Goal: Use online tool/utility: Utilize a website feature to perform a specific function

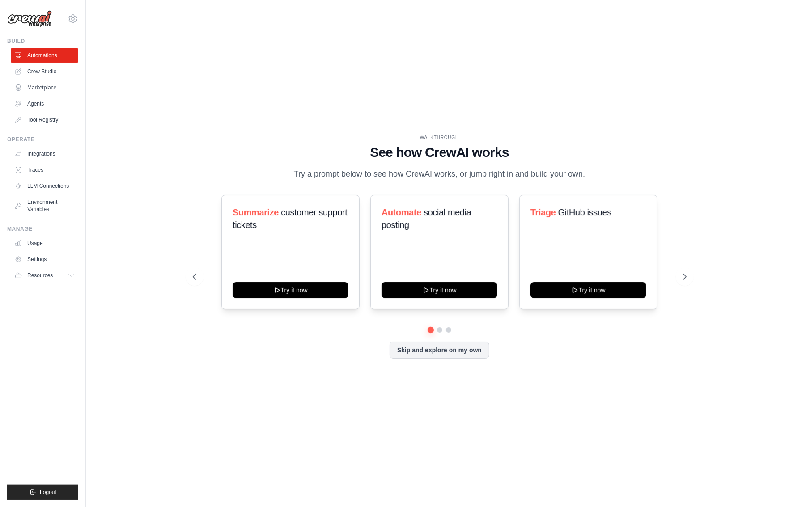
click at [252, 87] on div "WALKTHROUGH See how [PERSON_NAME] works Try a prompt below to see how [PERSON_N…" at bounding box center [439, 253] width 679 height 489
click at [421, 352] on button "Skip and explore on my own" at bounding box center [440, 349] width 100 height 17
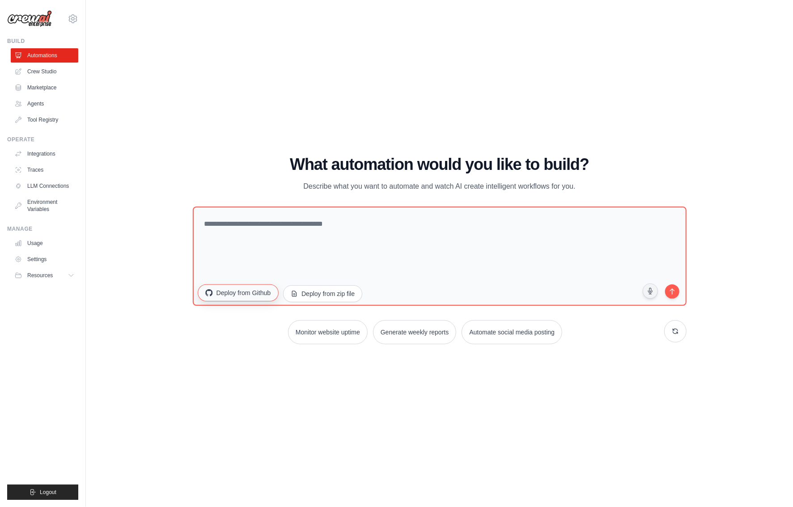
click at [242, 294] on button "Deploy from Github" at bounding box center [238, 292] width 81 height 17
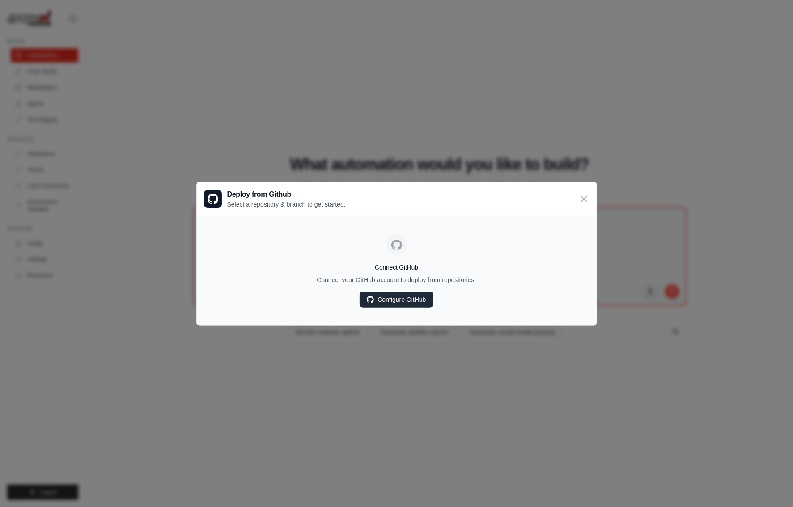
click at [379, 301] on link "Configure GitHub" at bounding box center [396, 300] width 73 height 16
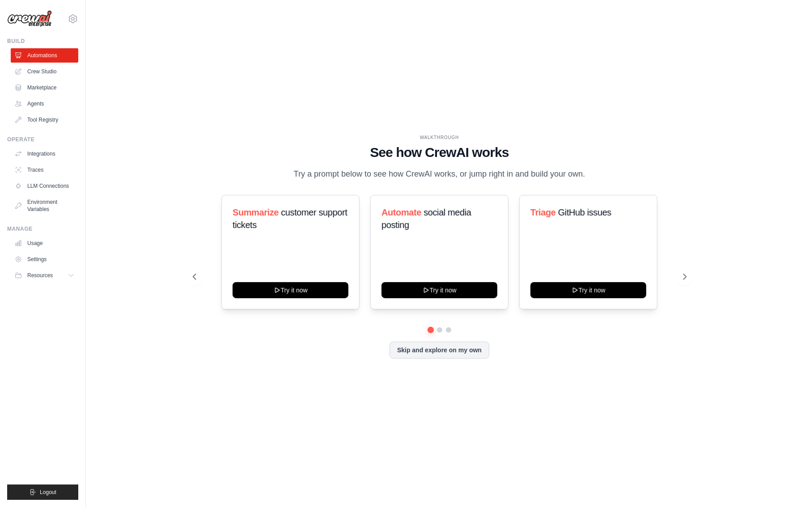
drag, startPoint x: 249, startPoint y: 100, endPoint x: 310, endPoint y: 132, distance: 69.8
click at [251, 100] on div "WALKTHROUGH See how CrewAI works Try a prompt below to see how CrewAI works, or…" at bounding box center [439, 253] width 679 height 489
click at [49, 73] on link "Crew Studio" at bounding box center [46, 71] width 68 height 14
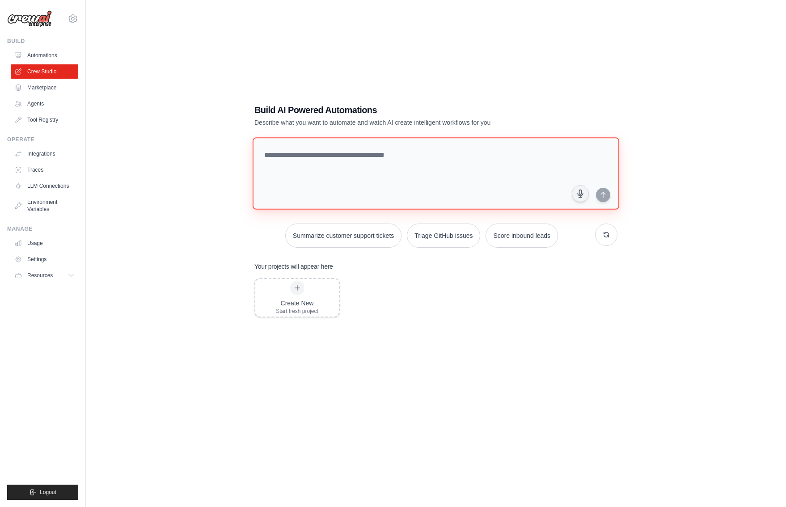
click at [335, 161] on textarea at bounding box center [436, 173] width 367 height 72
click at [32, 88] on link "Marketplace" at bounding box center [46, 88] width 68 height 14
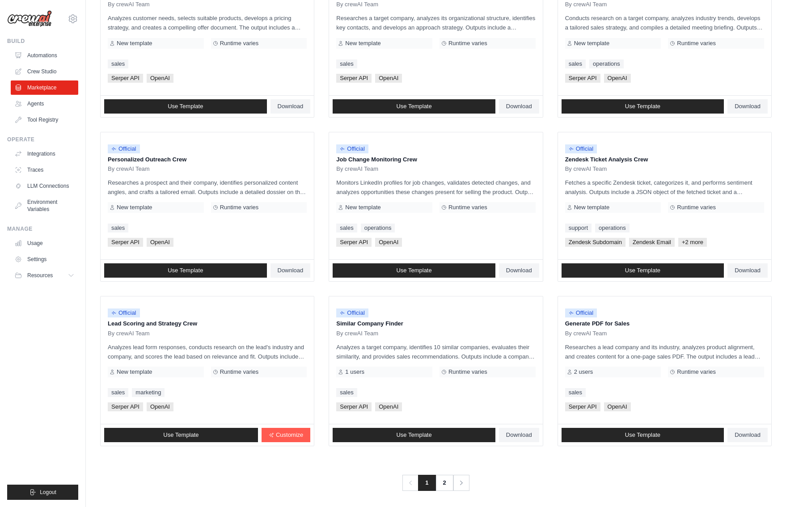
scroll to position [319, 0]
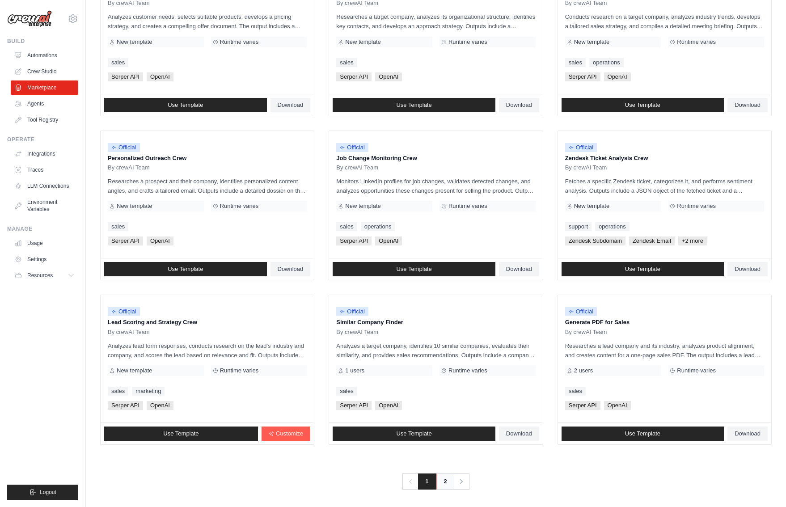
click at [447, 477] on link "2" at bounding box center [446, 482] width 18 height 16
click at [447, 482] on link "2" at bounding box center [446, 482] width 18 height 16
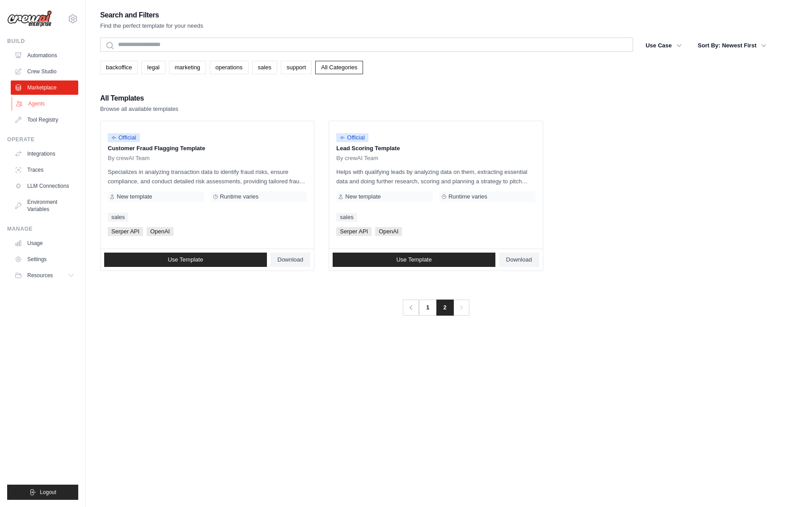
click at [41, 102] on link "Agents" at bounding box center [46, 104] width 68 height 14
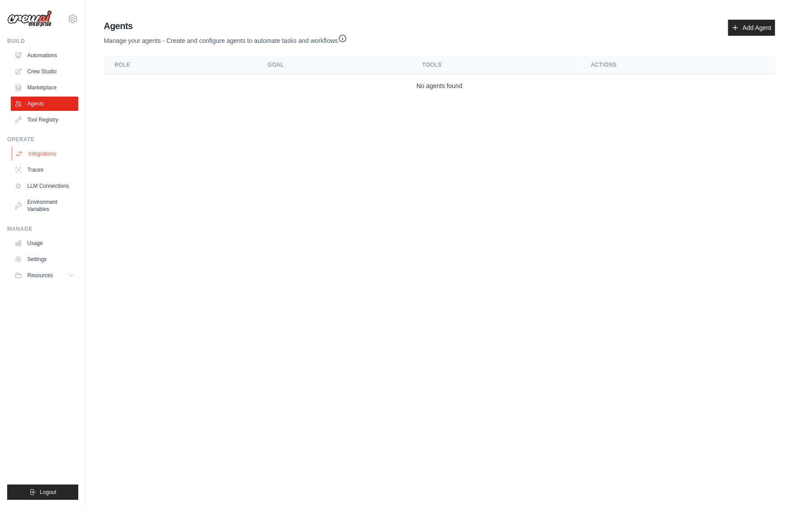
click at [54, 153] on link "Integrations" at bounding box center [46, 154] width 68 height 14
click at [37, 171] on link "Traces" at bounding box center [46, 170] width 68 height 14
click at [37, 170] on link "Traces" at bounding box center [46, 170] width 68 height 14
drag, startPoint x: 37, startPoint y: 170, endPoint x: 171, endPoint y: 167, distance: 134.2
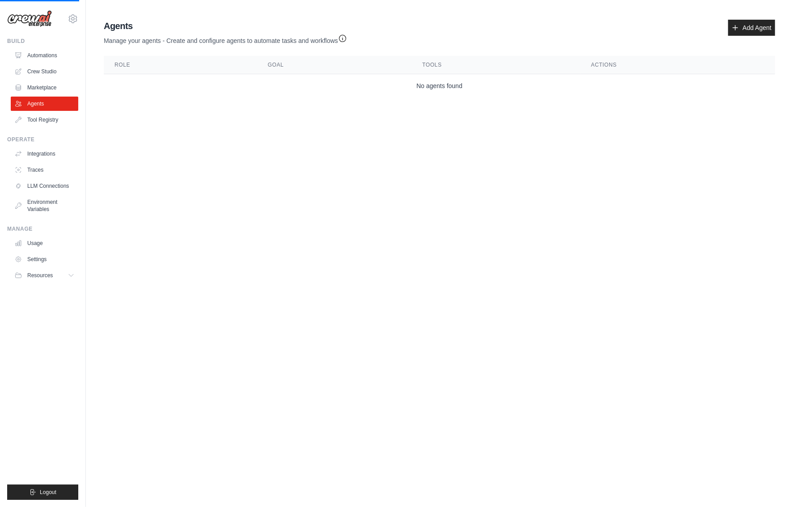
click at [30, 172] on link "Traces" at bounding box center [45, 170] width 68 height 14
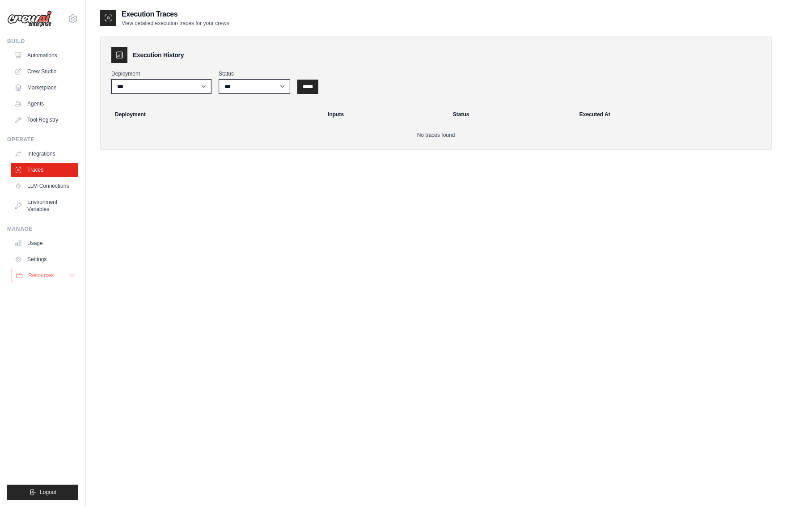
click at [70, 277] on icon at bounding box center [71, 275] width 7 height 7
click at [63, 55] on link "Automations" at bounding box center [46, 55] width 68 height 14
click at [50, 57] on link "Automations" at bounding box center [46, 55] width 68 height 14
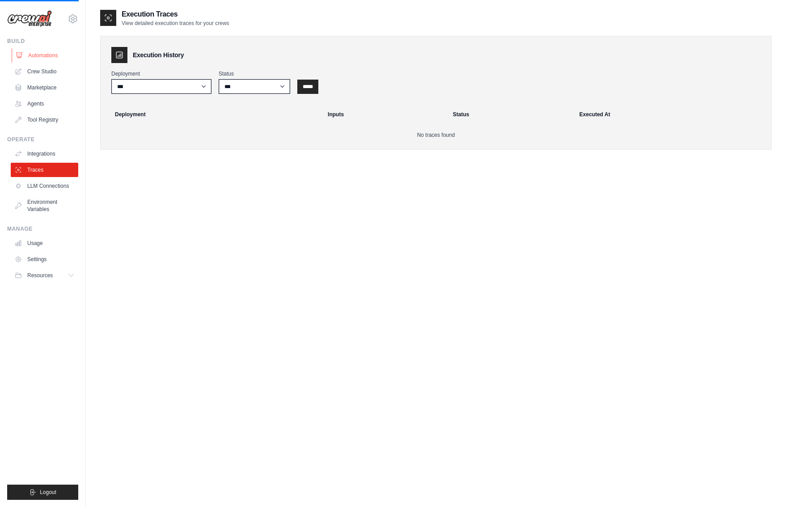
click at [50, 57] on link "Automations" at bounding box center [46, 55] width 68 height 14
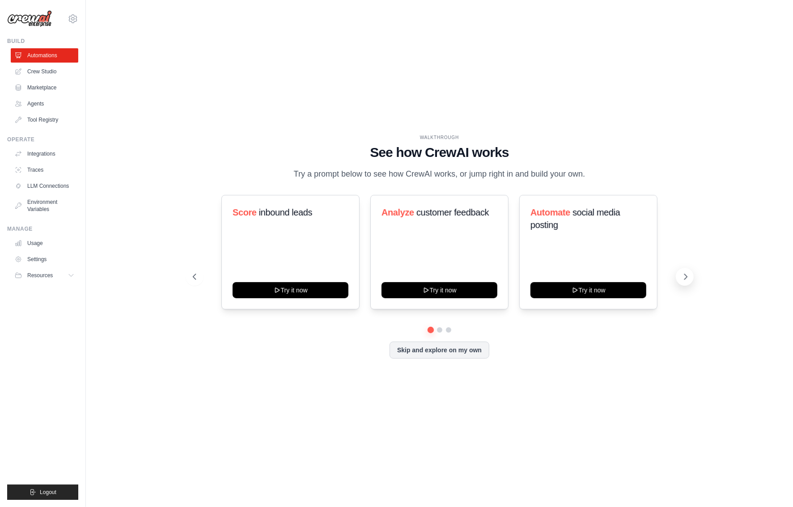
click at [689, 280] on icon at bounding box center [685, 276] width 9 height 9
click at [684, 279] on icon at bounding box center [685, 276] width 3 height 5
click at [684, 280] on icon at bounding box center [685, 276] width 9 height 9
click at [281, 295] on button "Try it now" at bounding box center [291, 289] width 116 height 16
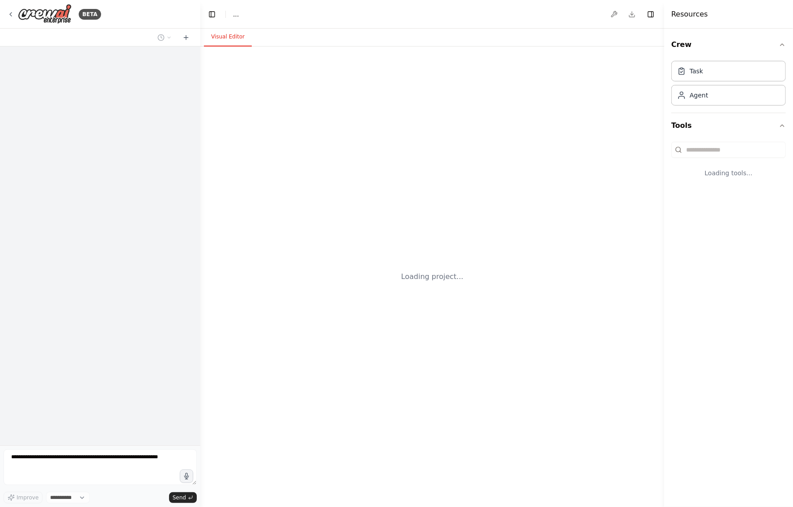
select select "****"
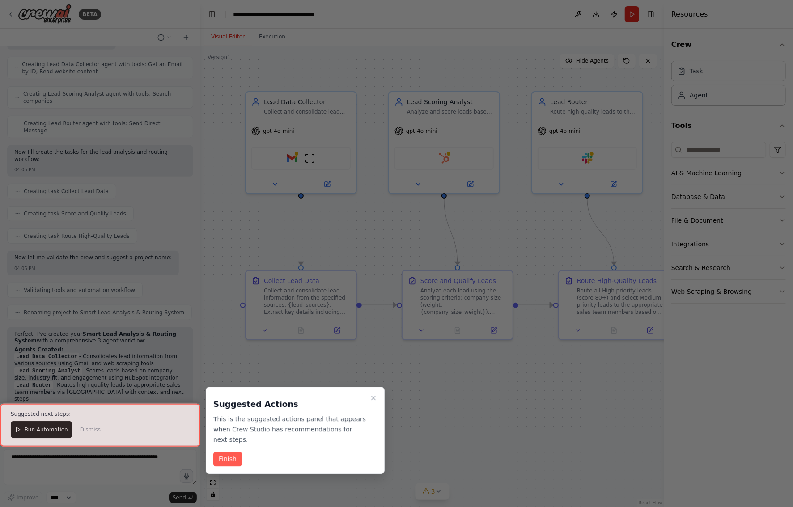
click at [220, 452] on button "Finish" at bounding box center [227, 459] width 29 height 15
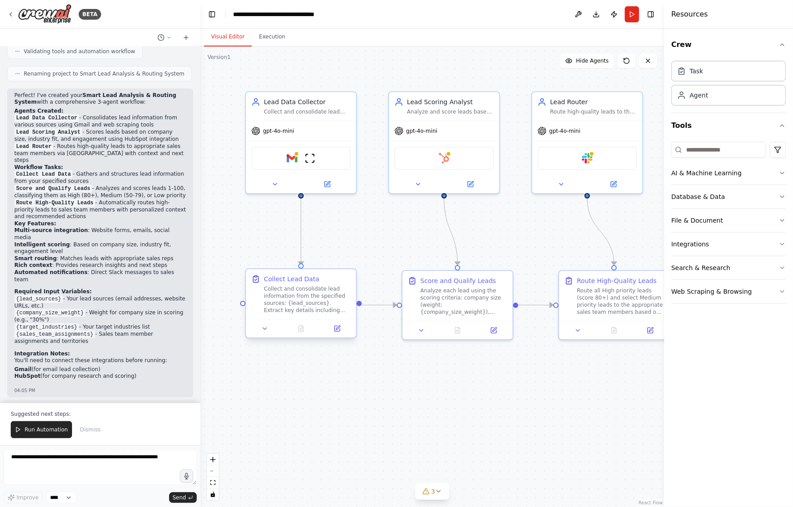
scroll to position [598, 0]
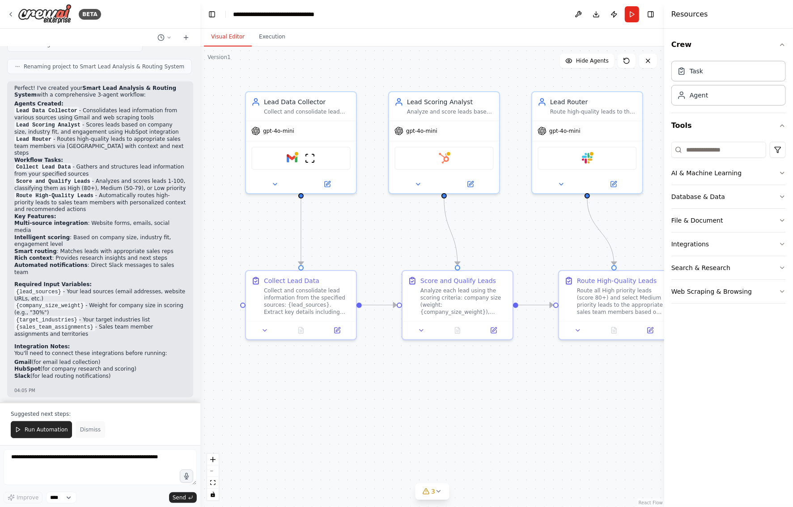
click at [92, 432] on span "Dismiss" at bounding box center [90, 429] width 21 height 7
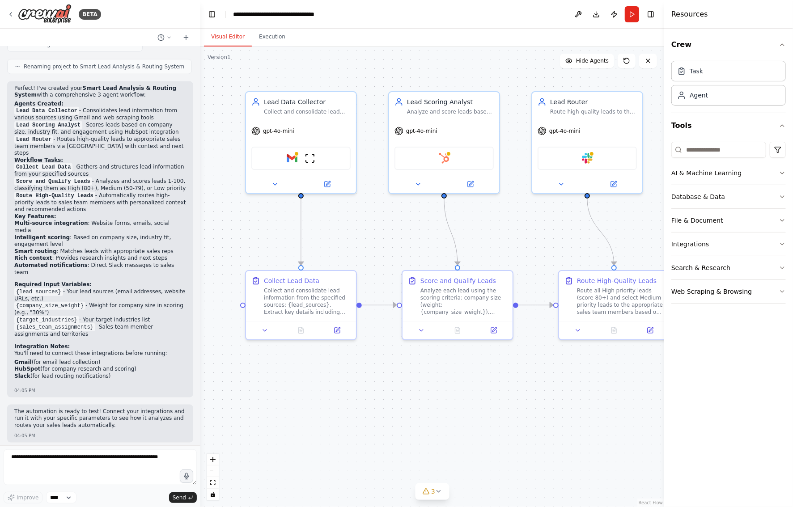
scroll to position [556, 0]
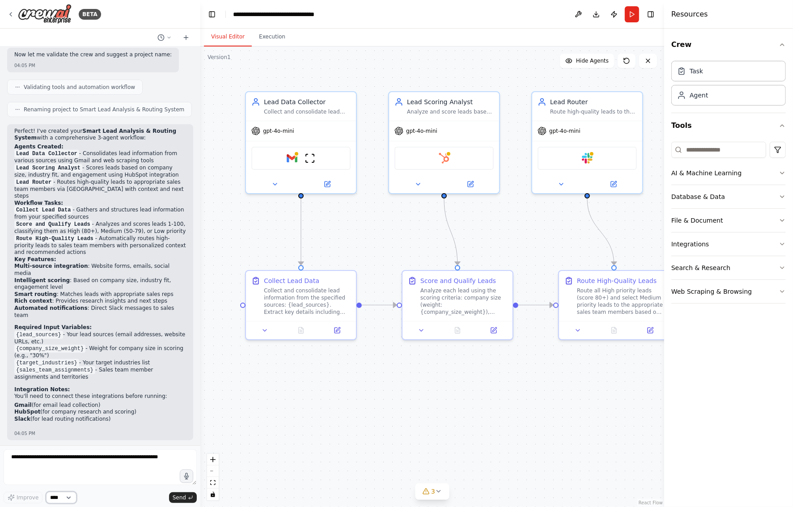
click at [60, 499] on select "****" at bounding box center [61, 498] width 30 height 12
drag, startPoint x: 59, startPoint y: 500, endPoint x: 47, endPoint y: 500, distance: 12.1
click at [58, 500] on select "****" at bounding box center [61, 498] width 30 height 12
click at [289, 156] on img at bounding box center [292, 156] width 11 height 11
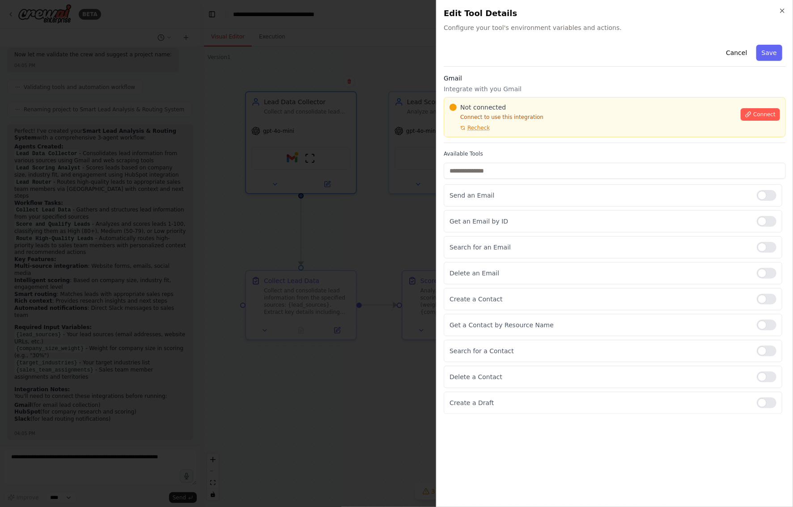
click at [403, 149] on div at bounding box center [396, 253] width 793 height 507
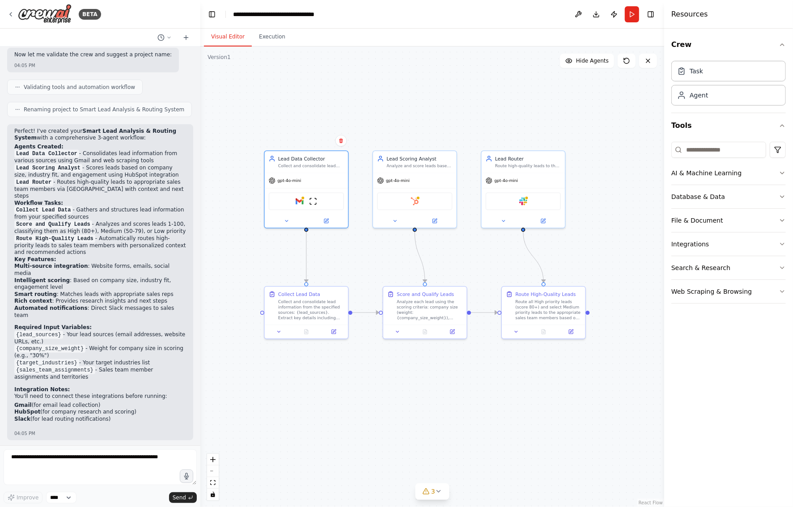
drag, startPoint x: 554, startPoint y: 364, endPoint x: 538, endPoint y: 362, distance: 16.3
click at [536, 361] on div ".deletable-edge-delete-btn { width: 20px; height: 20px; border: 0px solid #ffff…" at bounding box center [432, 277] width 464 height 461
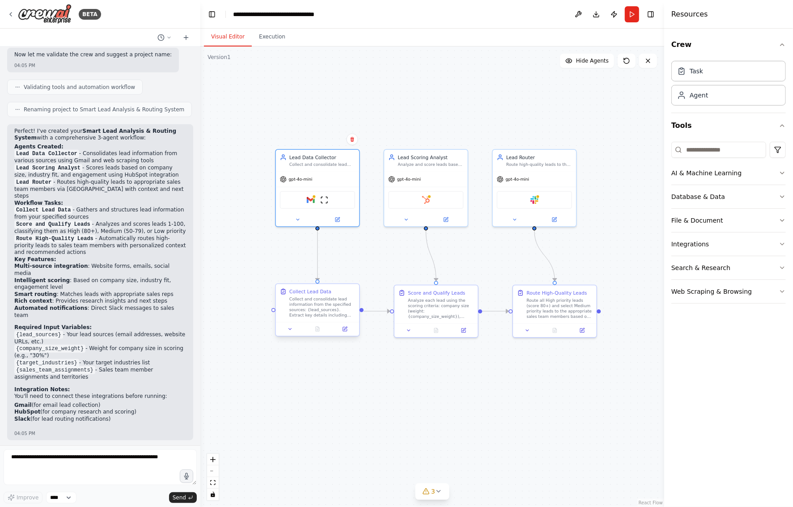
drag, startPoint x: 544, startPoint y: 363, endPoint x: 336, endPoint y: 313, distance: 213.5
click at [544, 360] on div ".deletable-edge-delete-btn { width: 20px; height: 20px; border: 0px solid #ffff…" at bounding box center [432, 277] width 464 height 461
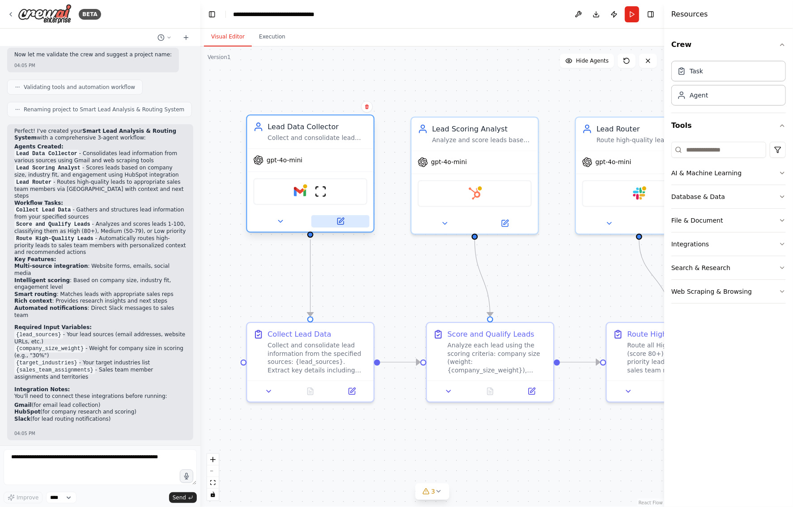
click at [339, 219] on icon at bounding box center [340, 221] width 6 height 6
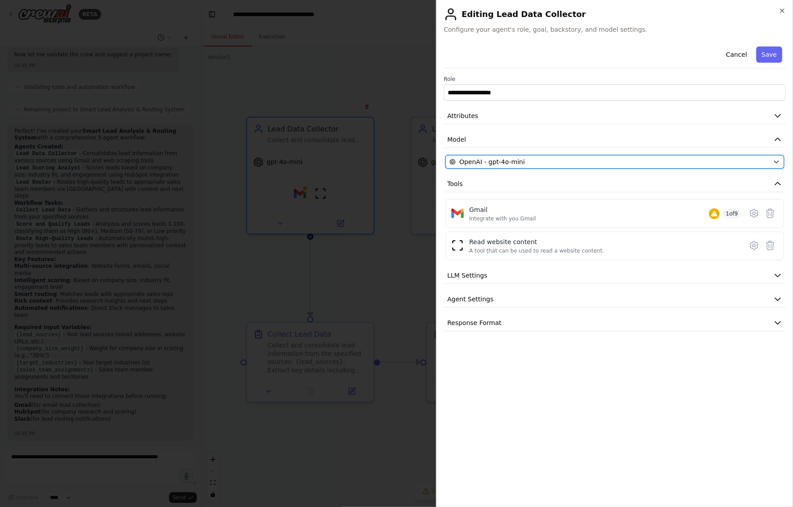
click at [571, 159] on div "OpenAI - gpt-4o-mini" at bounding box center [610, 161] width 320 height 9
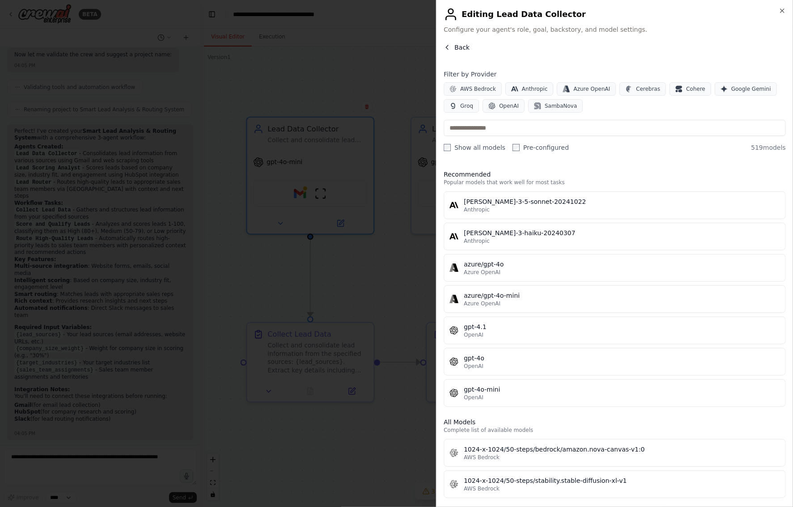
click at [454, 45] on span "Back" at bounding box center [461, 47] width 15 height 9
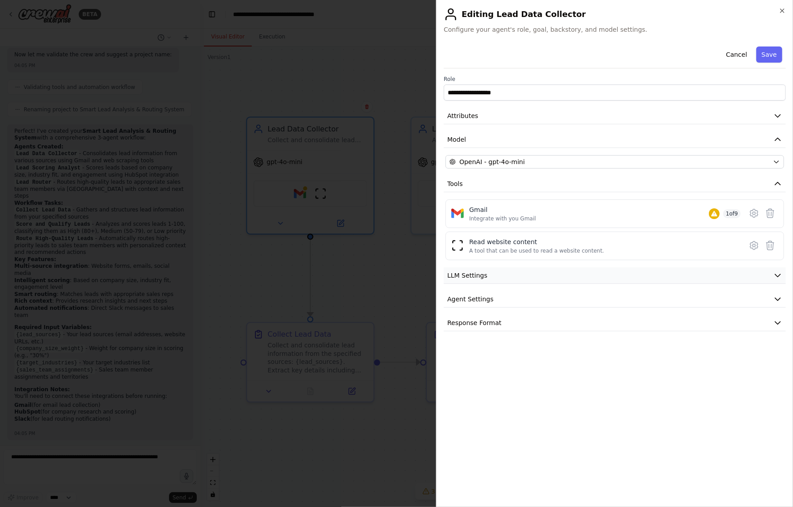
click at [537, 273] on button "LLM Settings" at bounding box center [615, 275] width 342 height 17
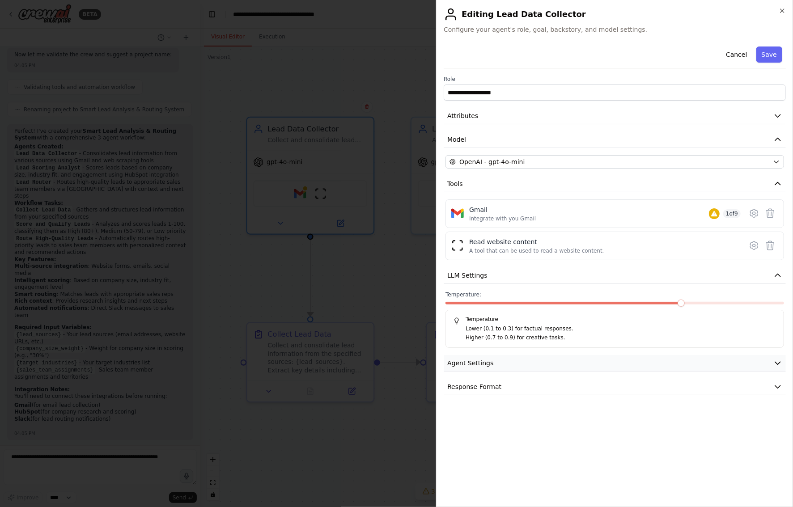
click at [614, 366] on button "Agent Settings" at bounding box center [615, 363] width 342 height 17
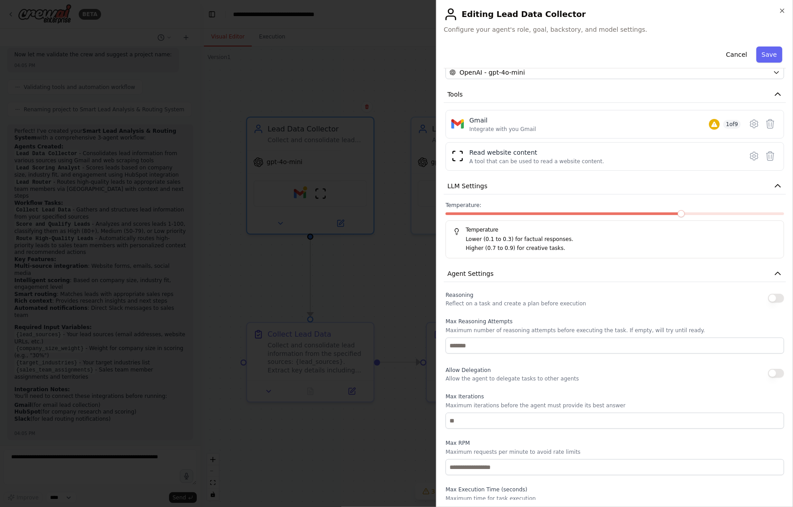
scroll to position [140, 0]
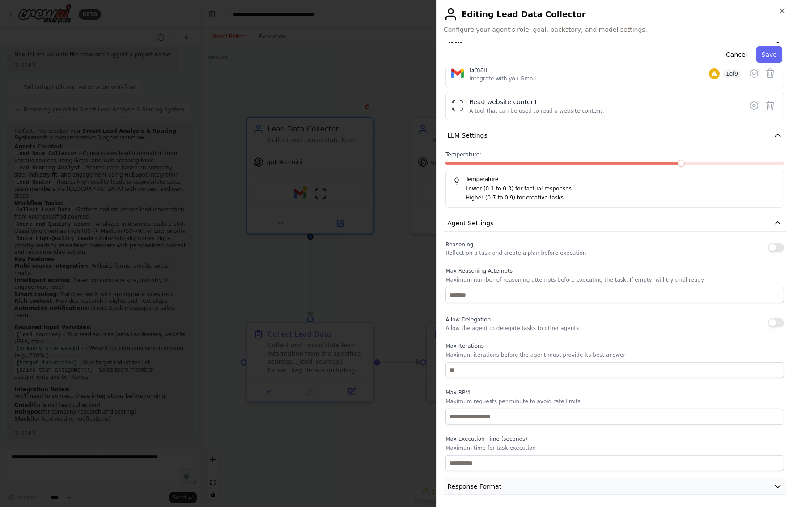
click at [500, 490] on button "Response Format" at bounding box center [615, 487] width 342 height 17
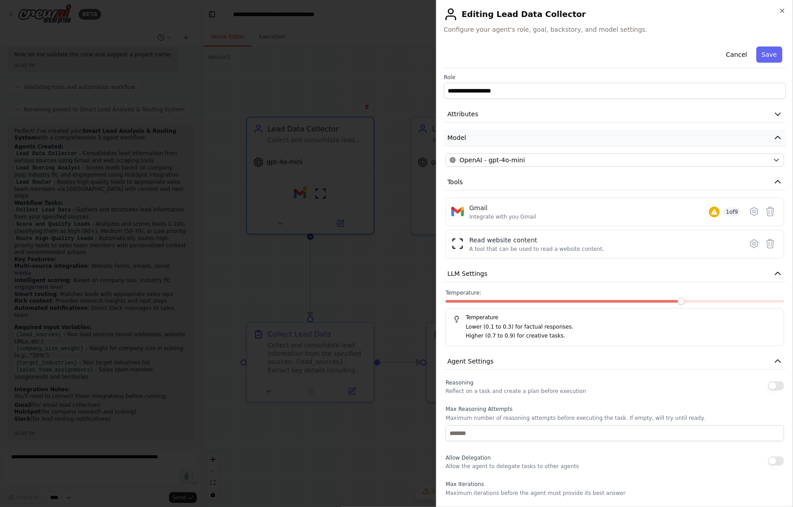
scroll to position [0, 0]
click at [365, 99] on div at bounding box center [396, 253] width 793 height 507
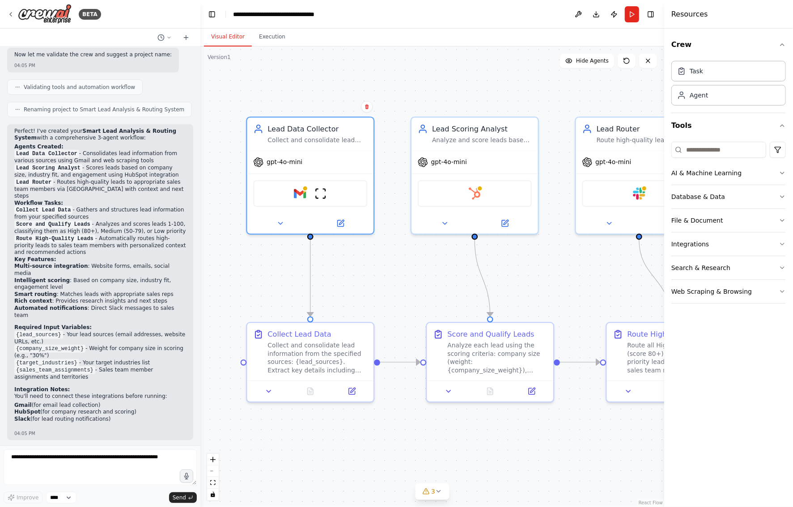
click at [594, 13] on button "Download" at bounding box center [596, 14] width 14 height 16
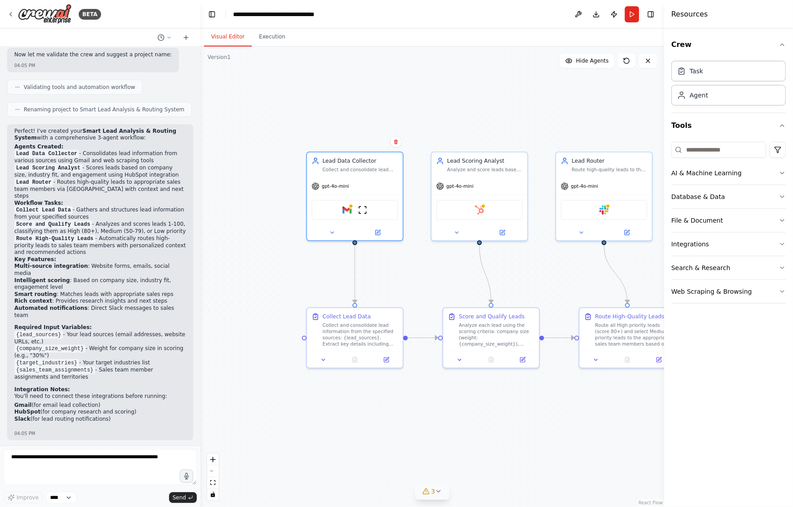
click at [436, 489] on icon at bounding box center [438, 491] width 7 height 7
click at [631, 450] on div ".deletable-edge-delete-btn { width: 20px; height: 20px; border: 0px solid #ffff…" at bounding box center [432, 277] width 464 height 461
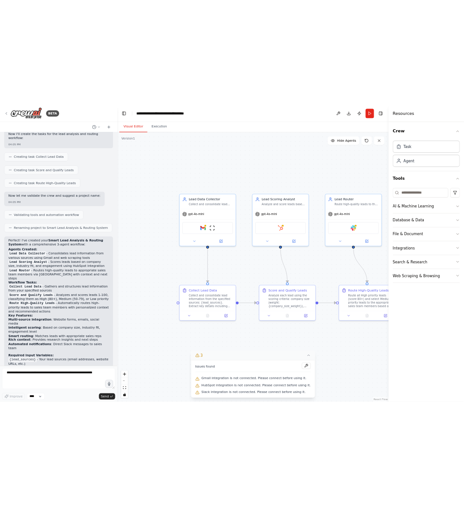
scroll to position [556, 0]
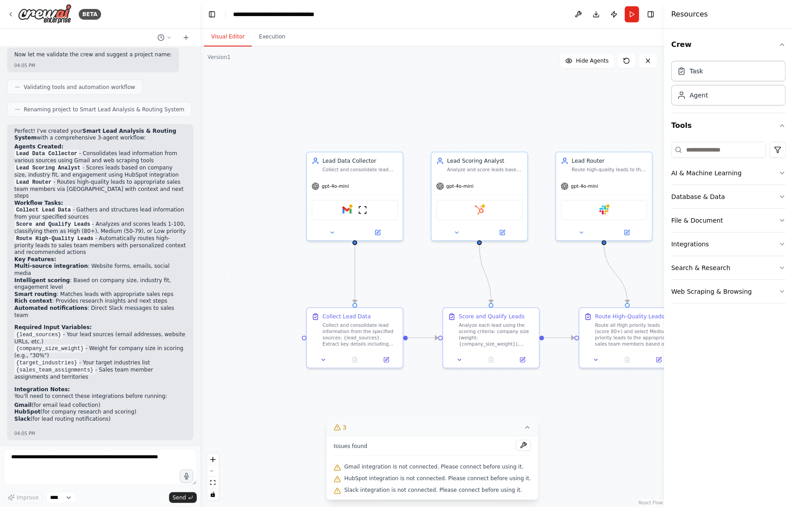
click at [84, 501] on div "Improve **** Send" at bounding box center [100, 498] width 193 height 12
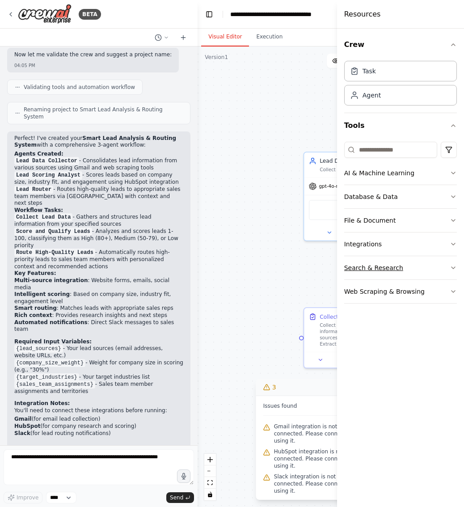
click at [454, 260] on button "Search & Research" at bounding box center [400, 267] width 113 height 23
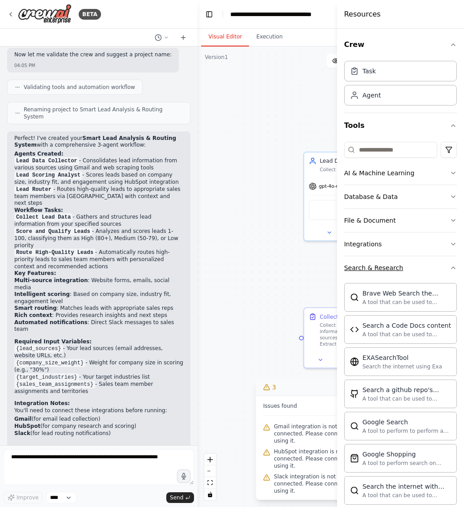
drag, startPoint x: 454, startPoint y: 260, endPoint x: 442, endPoint y: 259, distance: 12.2
click at [442, 259] on button "Search & Research" at bounding box center [400, 267] width 113 height 23
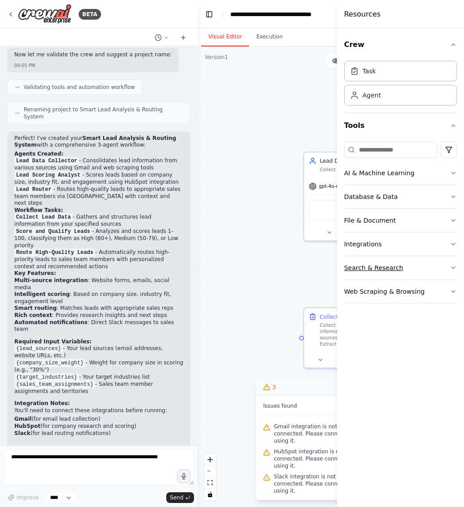
click at [443, 259] on button "Search & Research" at bounding box center [400, 267] width 113 height 23
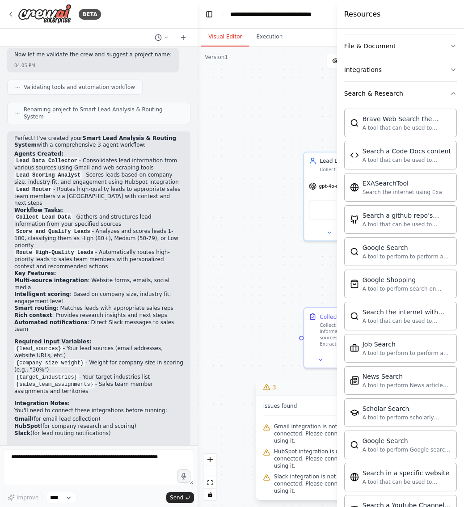
scroll to position [263, 0]
